Goal: Task Accomplishment & Management: Manage account settings

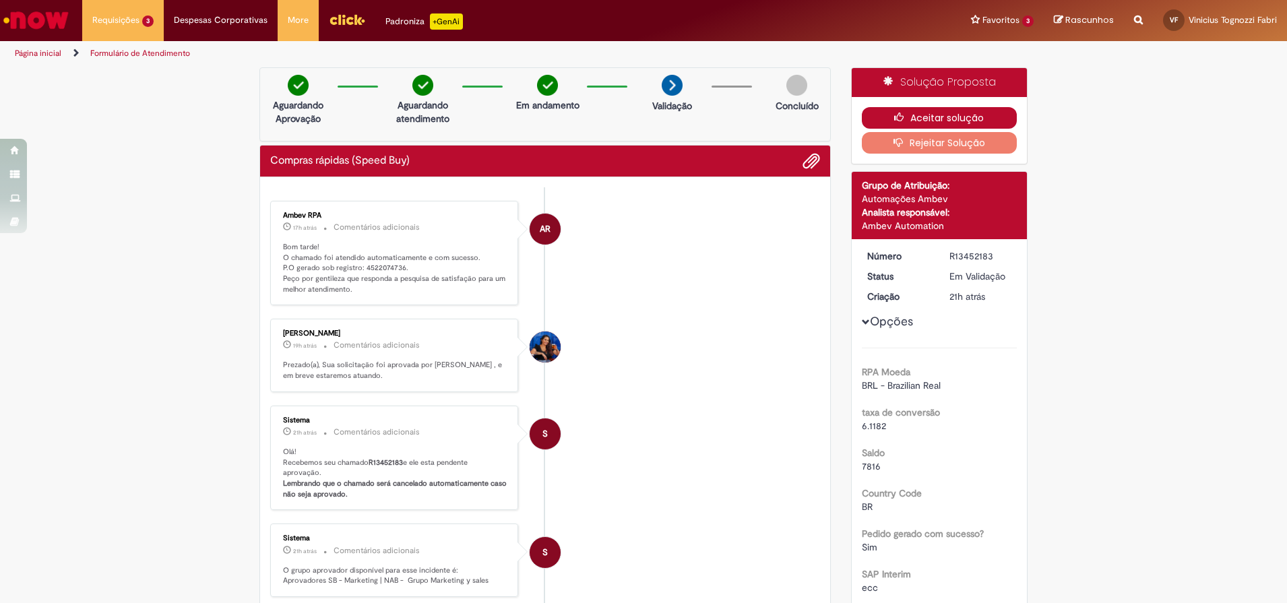
click at [942, 113] on button "Aceitar solução" at bounding box center [940, 118] width 156 height 22
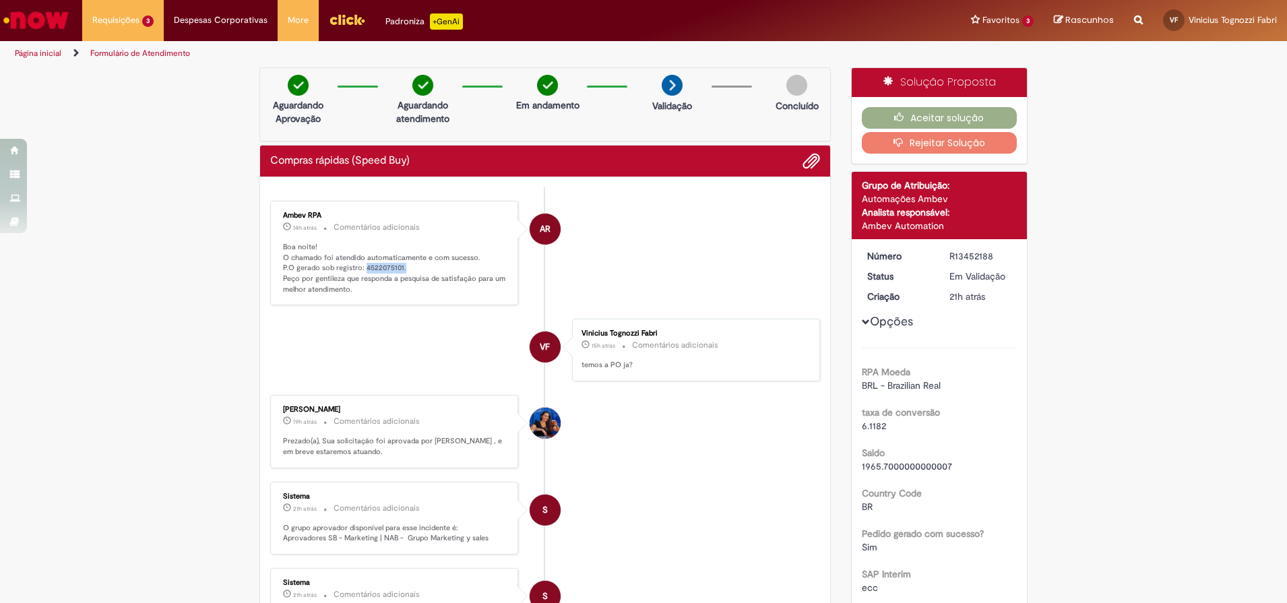
drag, startPoint x: 356, startPoint y: 269, endPoint x: 395, endPoint y: 269, distance: 39.1
click at [395, 269] on p "Boa noite! O chamado foi atendido automaticamente e com sucesso. P.O gerado sob…" at bounding box center [395, 268] width 224 height 53
drag, startPoint x: 395, startPoint y: 269, endPoint x: 388, endPoint y: 263, distance: 9.6
click at [388, 263] on p "Boa noite! O chamado foi atendido automaticamente e com sucesso. P.O gerado sob…" at bounding box center [395, 268] width 224 height 53
click at [362, 270] on p "Boa noite! O chamado foi atendido automaticamente e com sucesso. P.O gerado sob…" at bounding box center [395, 268] width 224 height 53
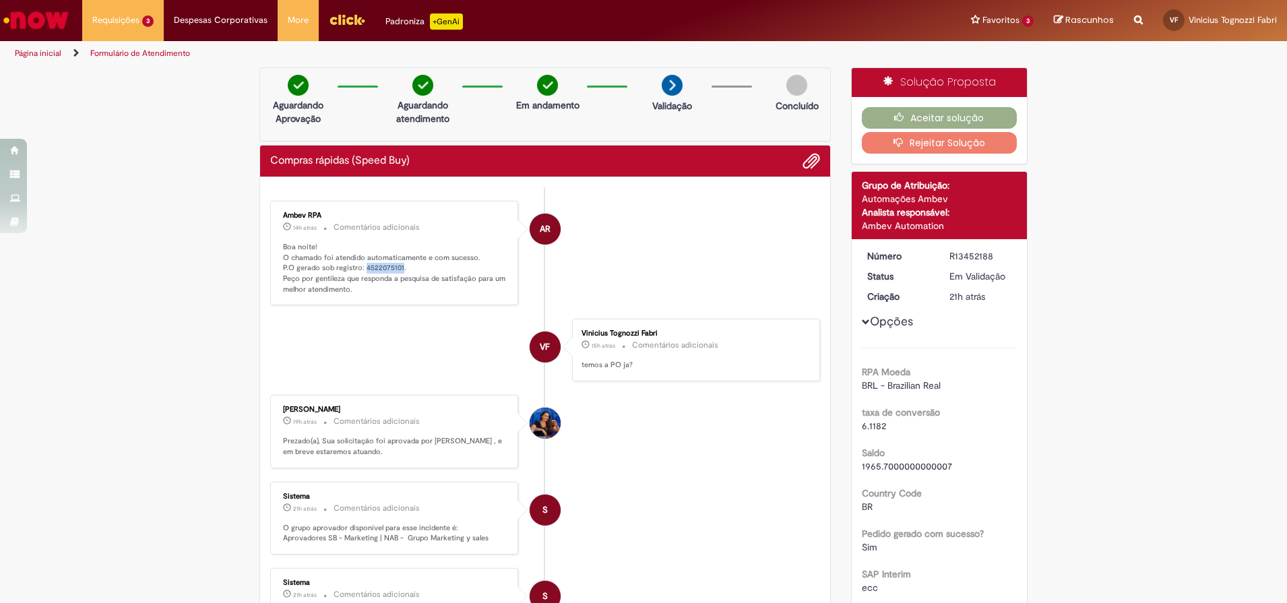
drag, startPoint x: 356, startPoint y: 267, endPoint x: 393, endPoint y: 272, distance: 37.3
click at [393, 272] on p "Boa noite! O chamado foi atendido automaticamente e com sucesso. P.O gerado sob…" at bounding box center [395, 268] width 224 height 53
copy p "4522075101"
click at [964, 117] on button "Aceitar solução" at bounding box center [940, 118] width 156 height 22
